Goal: Transaction & Acquisition: Purchase product/service

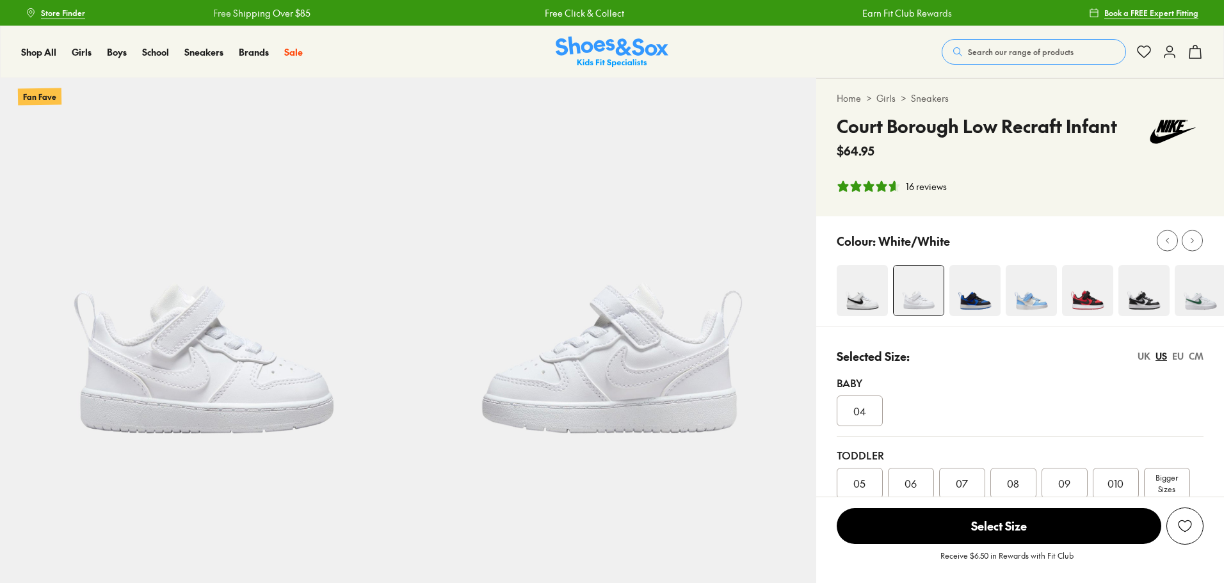
select select "*"
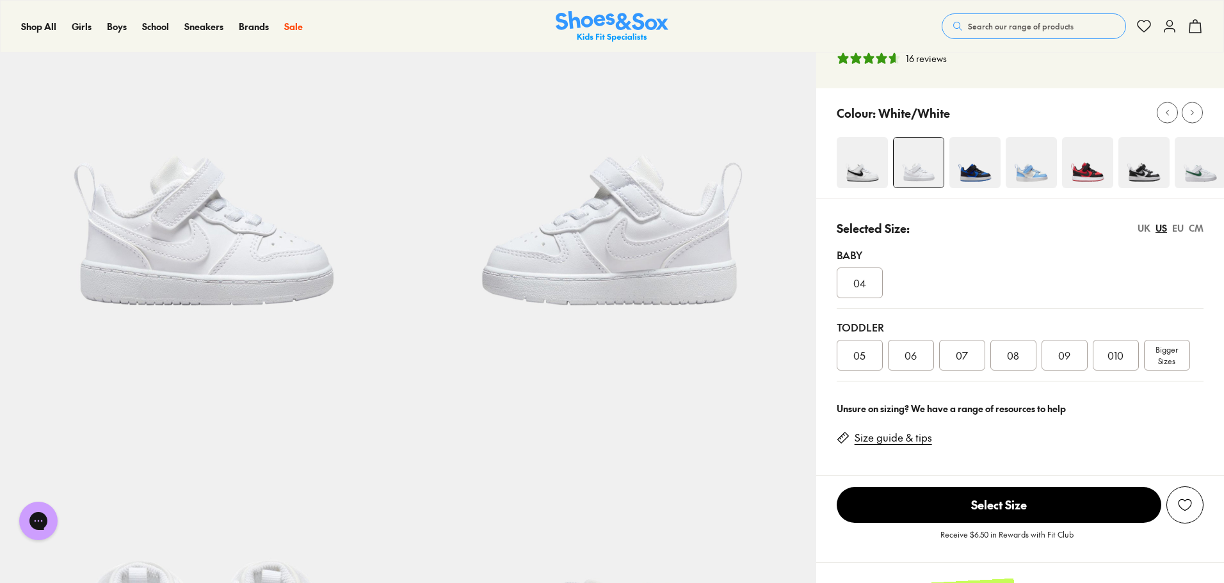
click at [1185, 348] on div "Bigger Sizes" at bounding box center [1167, 355] width 46 height 31
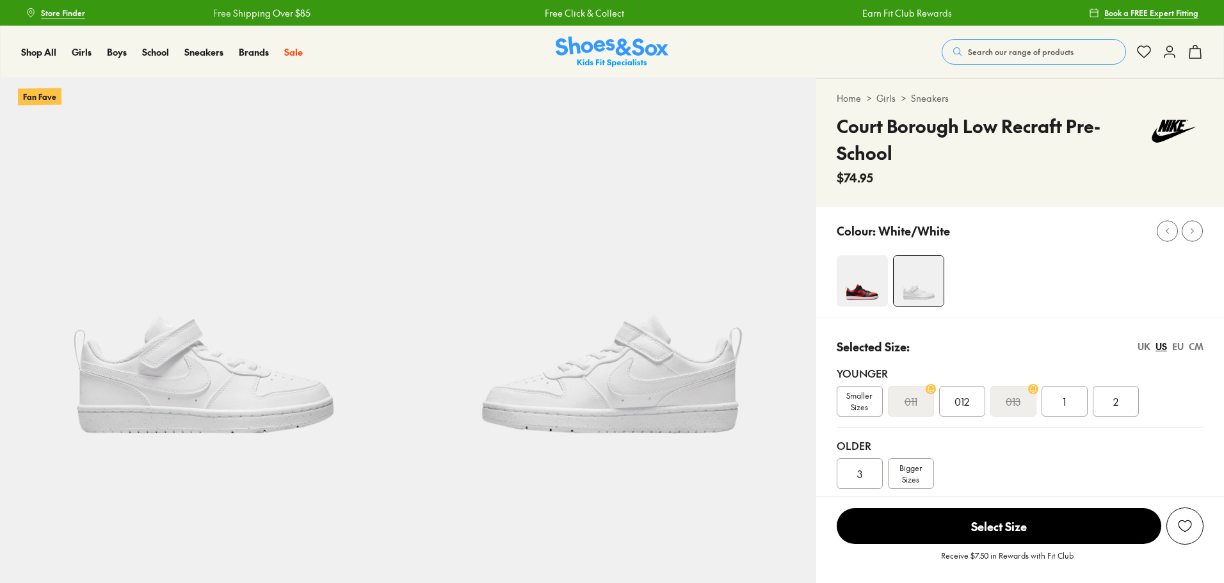
select select "*"
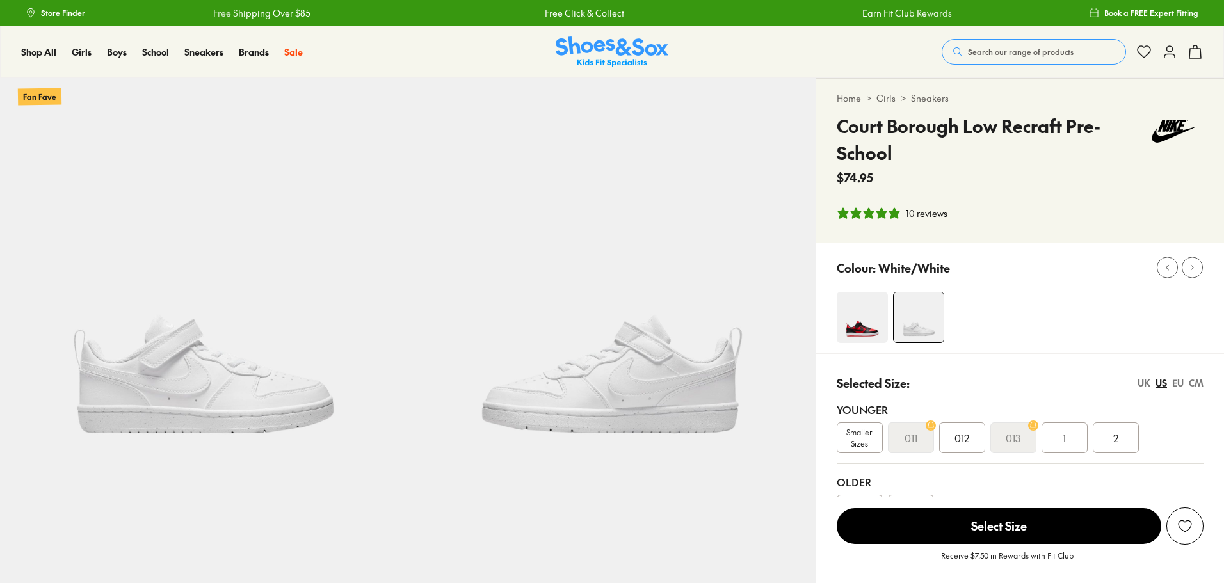
click at [958, 439] on span "012" at bounding box center [961, 437] width 15 height 15
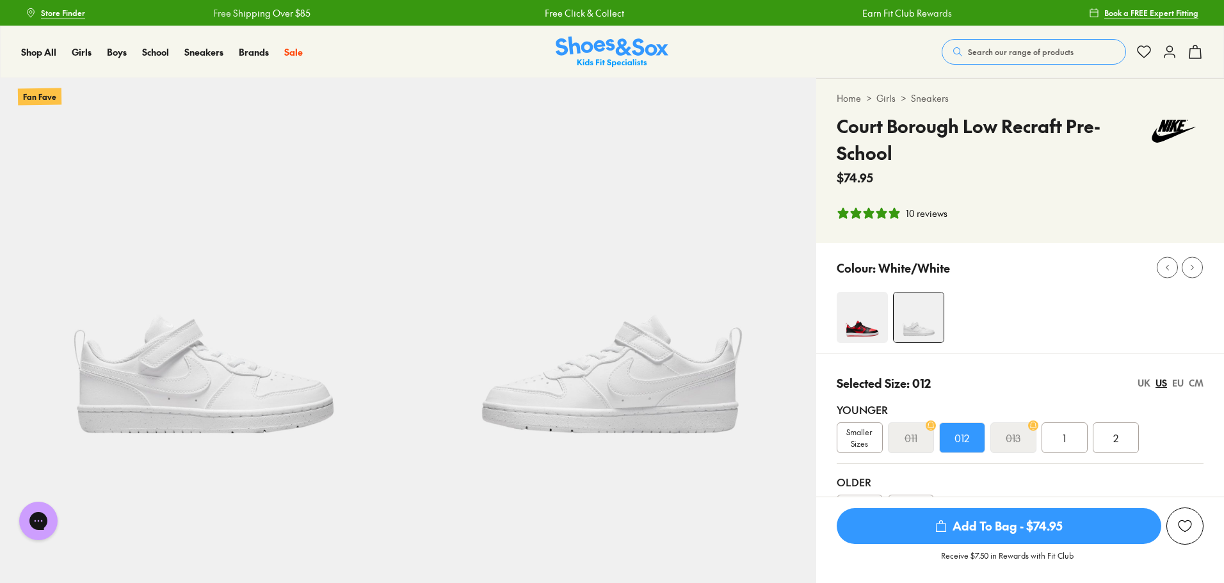
click at [182, 376] on img at bounding box center [204, 282] width 408 height 408
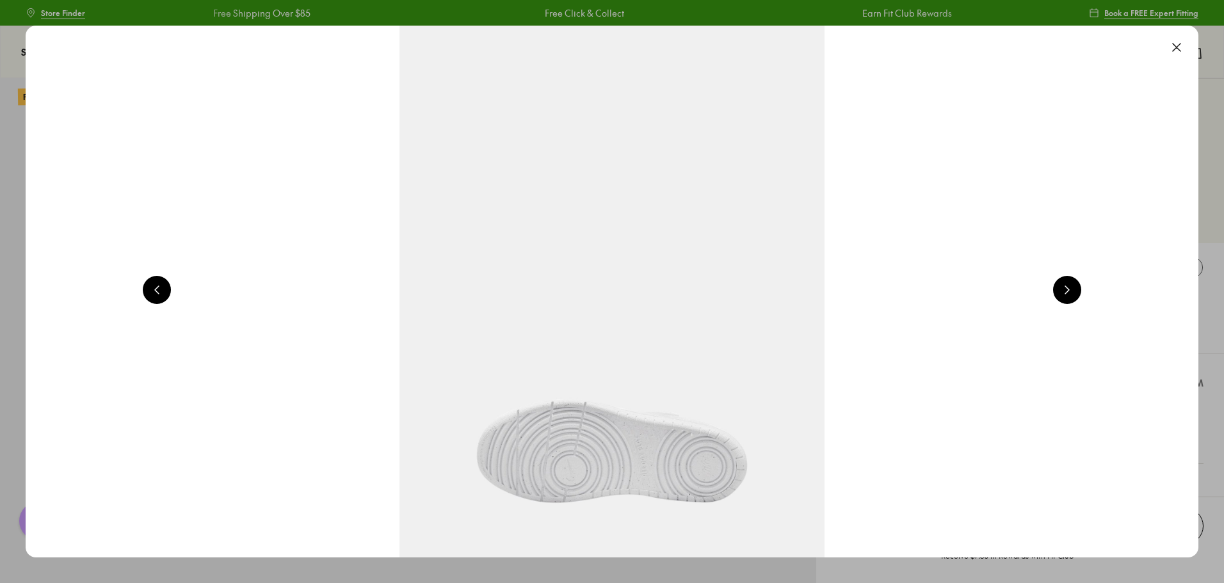
scroll to position [0, 1178]
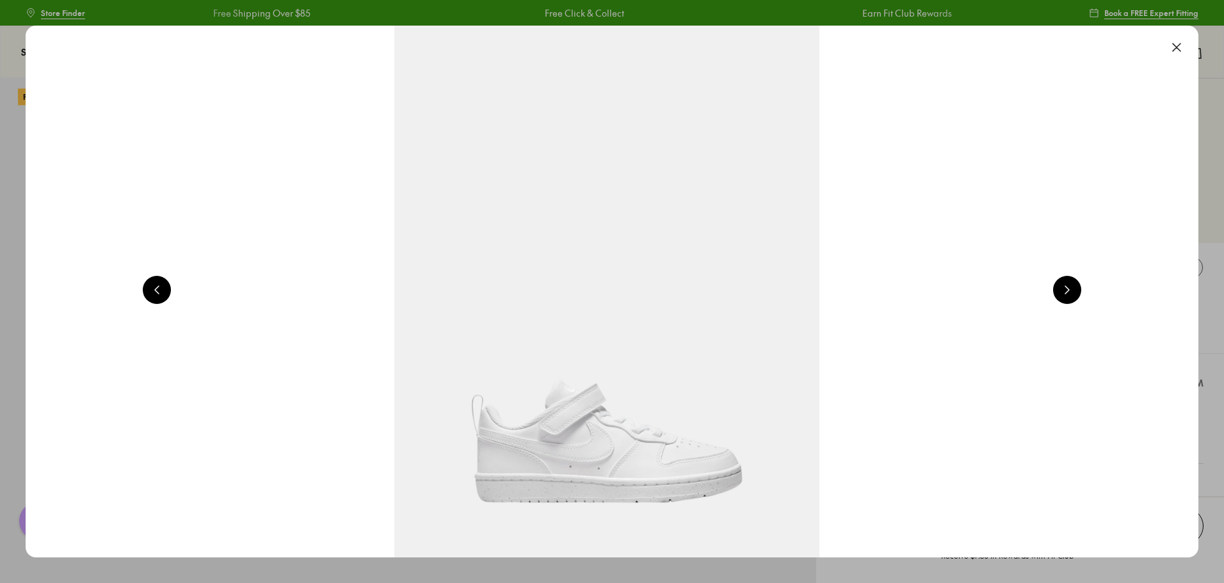
click at [1081, 291] on button at bounding box center [1067, 290] width 28 height 28
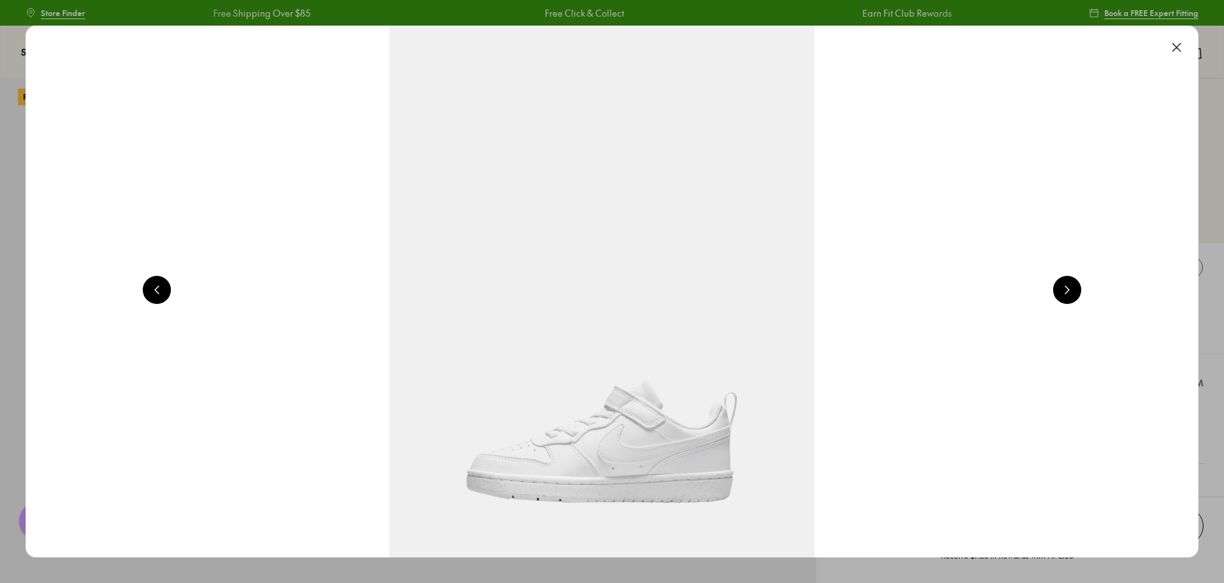
click at [1079, 291] on button at bounding box center [1067, 290] width 28 height 28
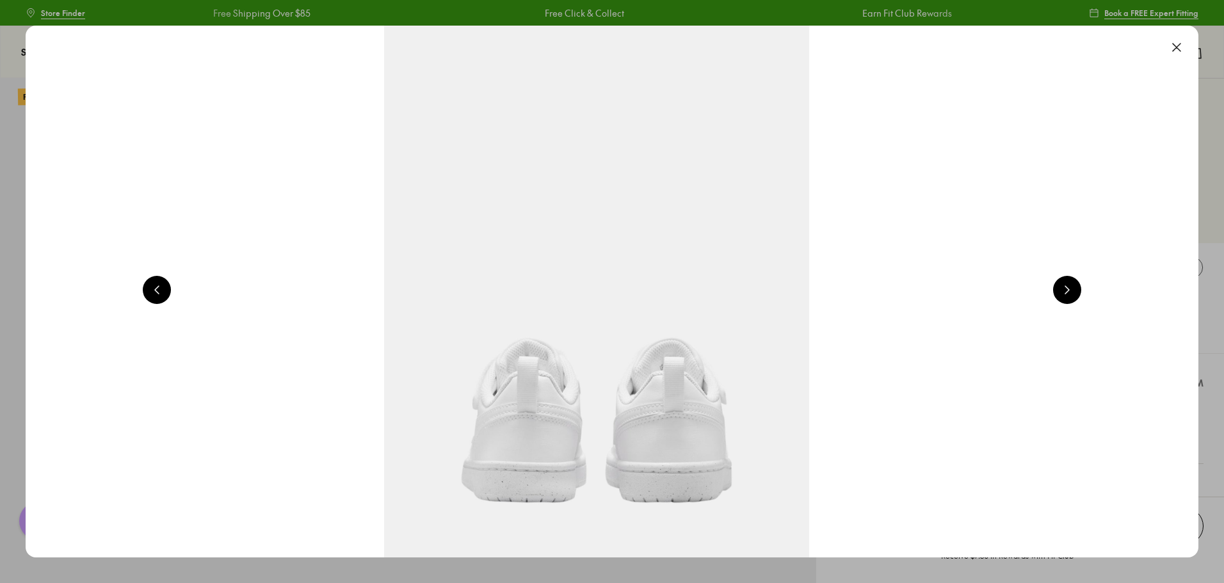
click at [1079, 291] on button at bounding box center [1067, 290] width 28 height 28
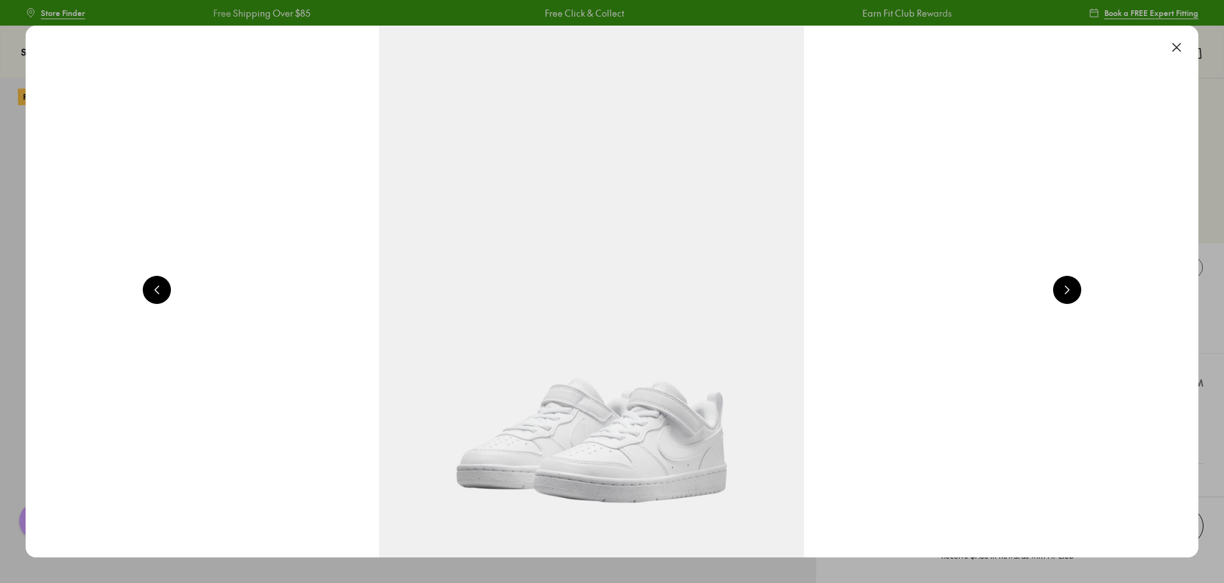
click at [1079, 291] on button at bounding box center [1067, 290] width 28 height 28
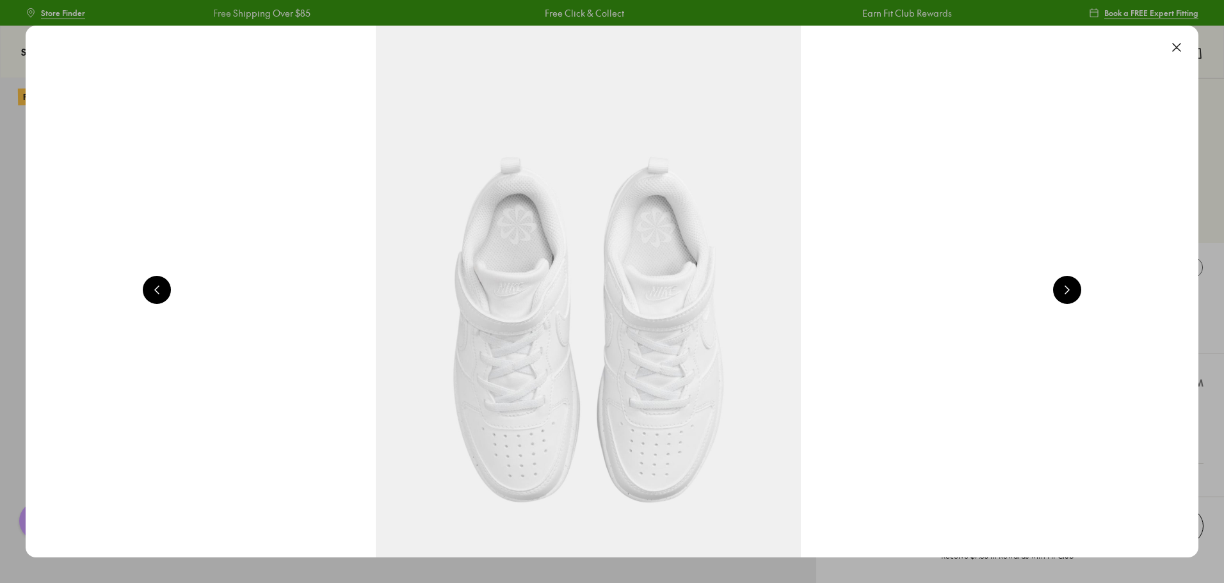
scroll to position [0, 5889]
click at [1079, 291] on button at bounding box center [1067, 290] width 28 height 28
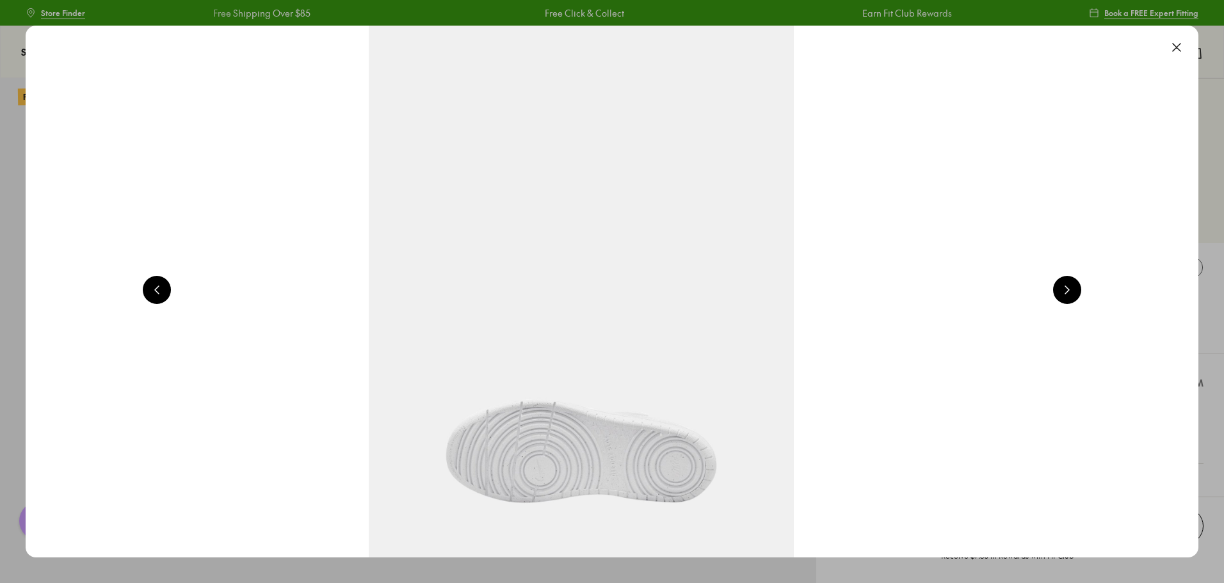
click at [1079, 291] on button at bounding box center [1067, 290] width 28 height 28
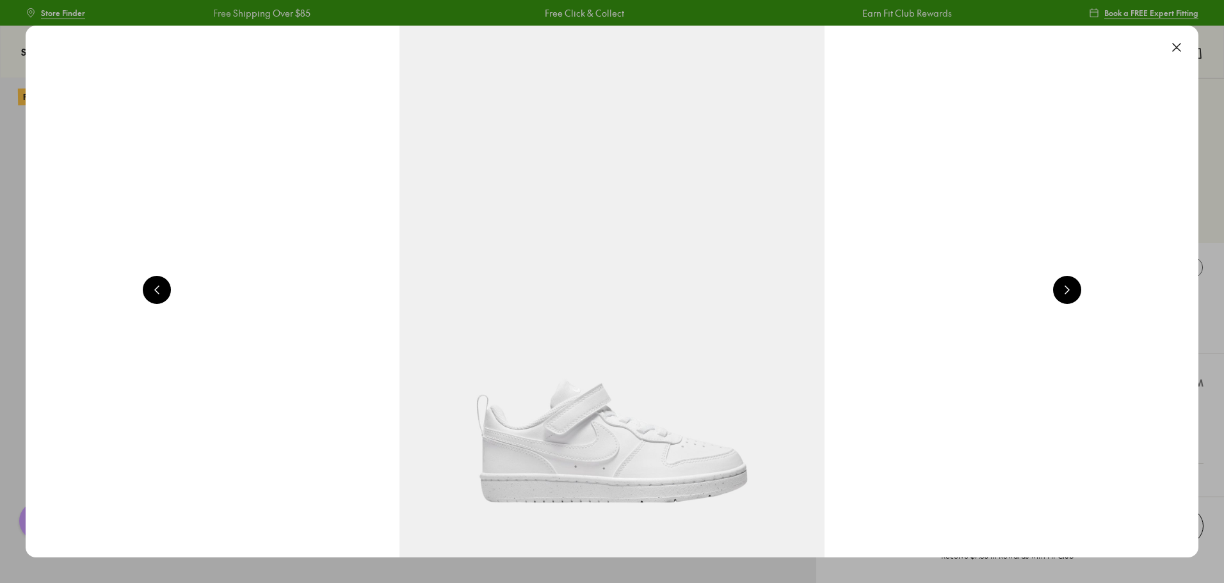
scroll to position [0, 1178]
click at [1175, 45] on button at bounding box center [1176, 47] width 28 height 28
